Goal: Task Accomplishment & Management: Use online tool/utility

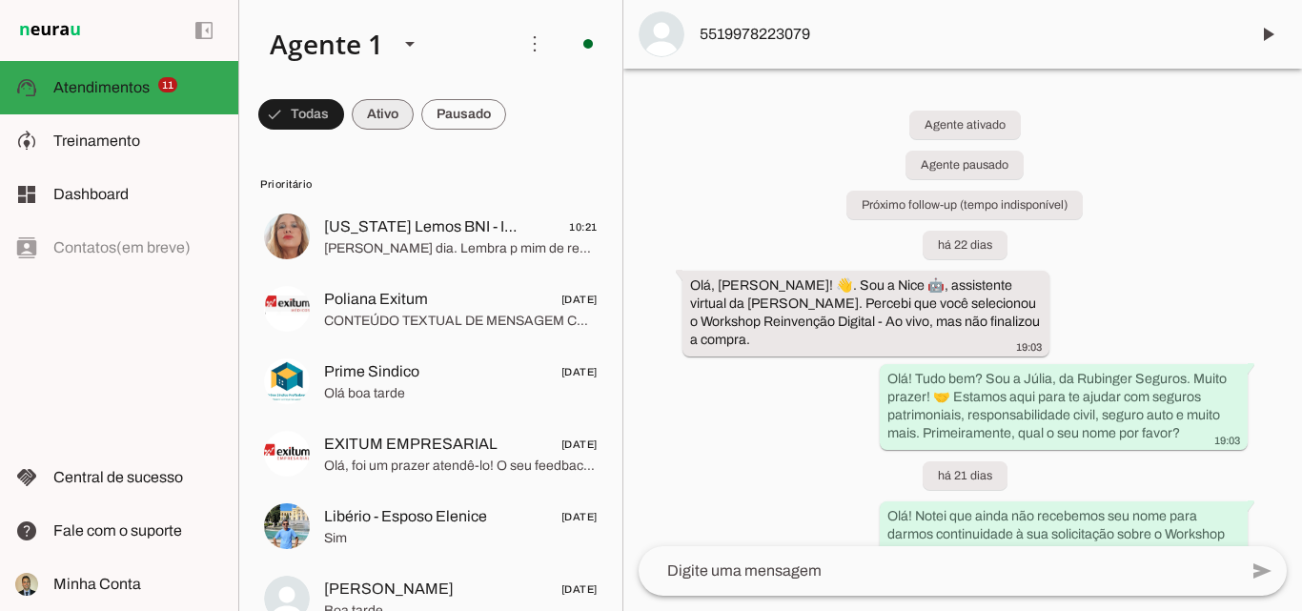
click at [376, 114] on span at bounding box center [383, 114] width 62 height 46
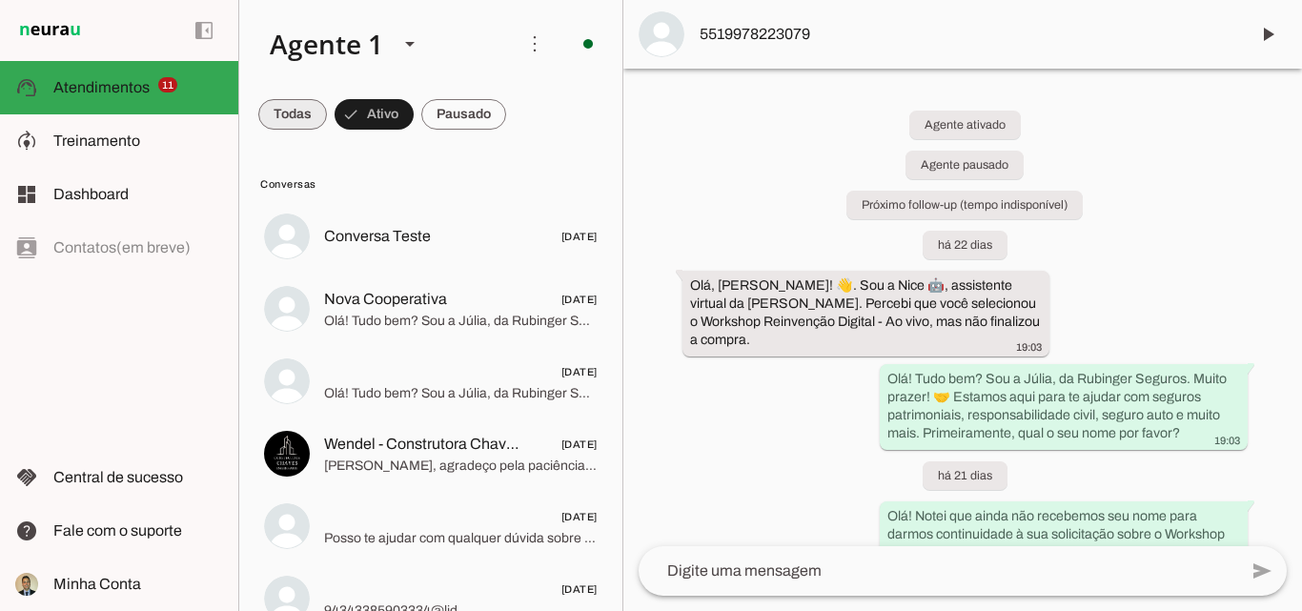
click at [277, 121] on span at bounding box center [292, 114] width 69 height 46
